Goal: Contribute content: Contribute content

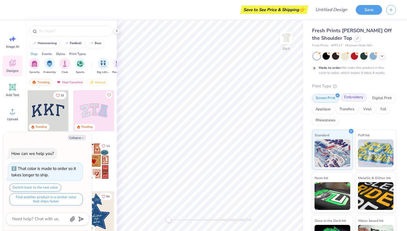
click at [346, 96] on div "Embroidery" at bounding box center [354, 97] width 26 height 8
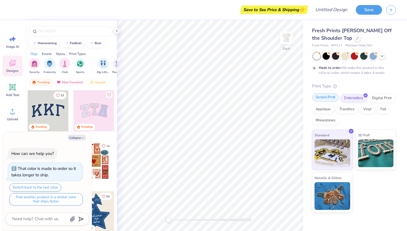
click at [331, 97] on div "Screen Print" at bounding box center [325, 97] width 27 height 8
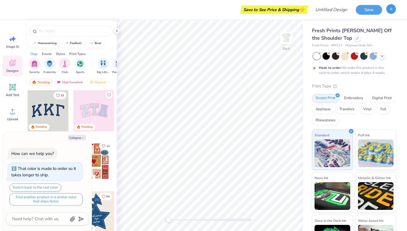
click at [390, 9] on icon "button" at bounding box center [391, 9] width 5 height 5
click at [14, 111] on icon at bounding box center [12, 111] width 8 height 8
click at [17, 109] on div "Upload" at bounding box center [12, 114] width 20 height 21
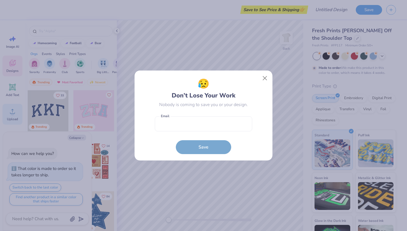
type textarea "x"
